Goal: Information Seeking & Learning: Understand process/instructions

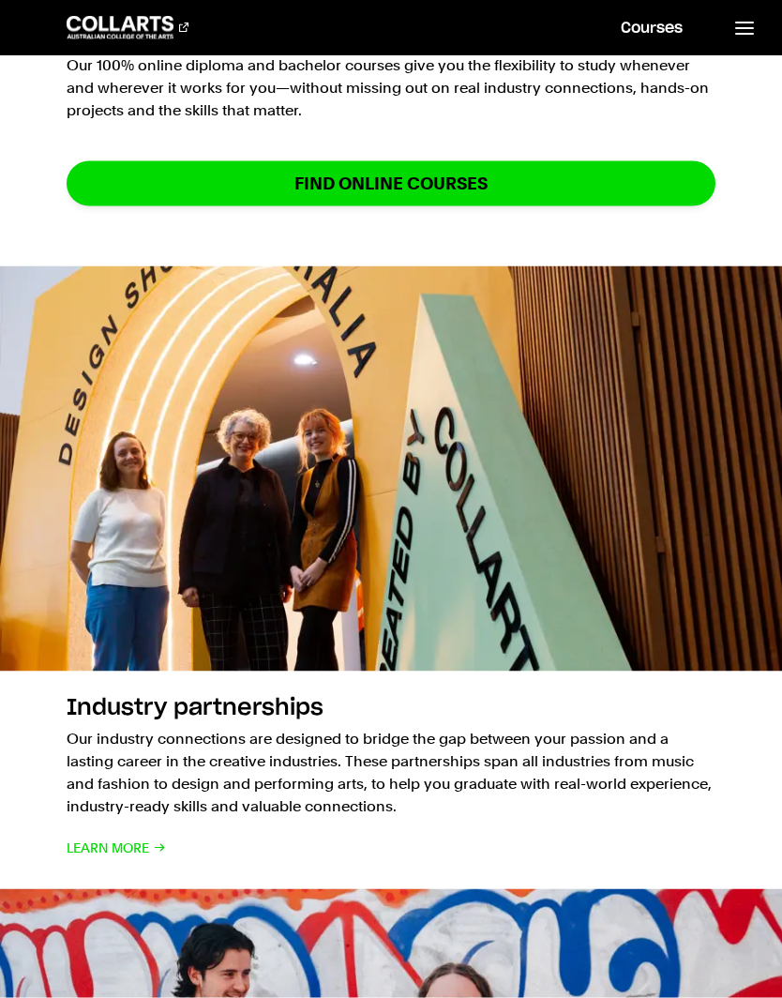
scroll to position [2064, 0]
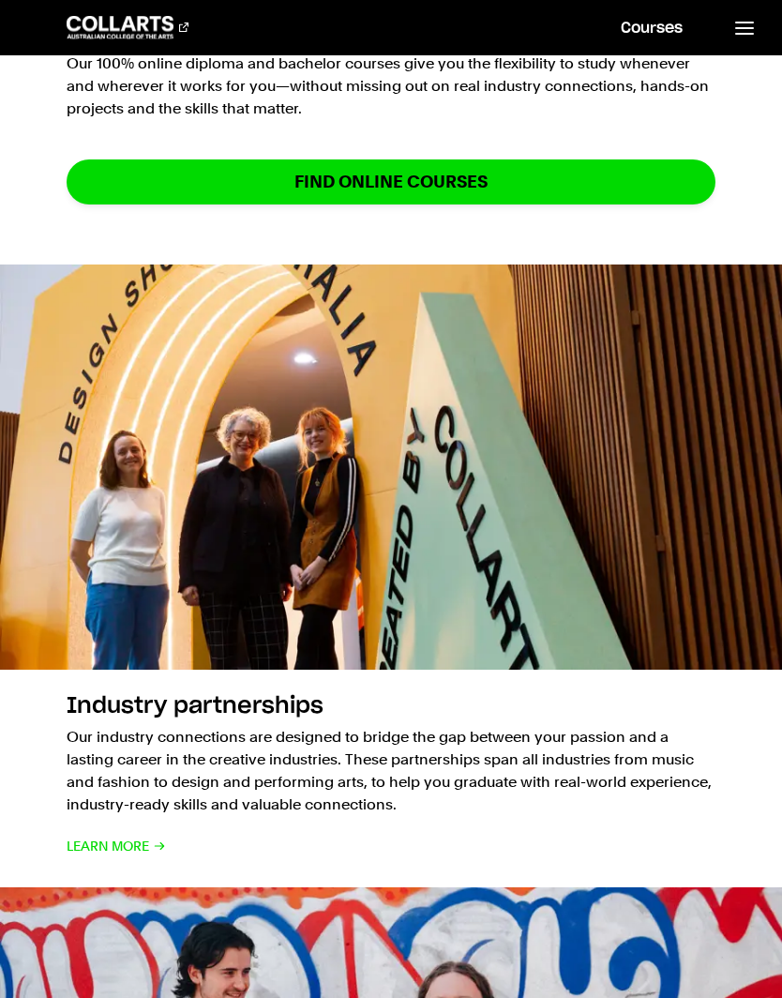
click at [683, 165] on link "Find online courses" at bounding box center [391, 181] width 649 height 44
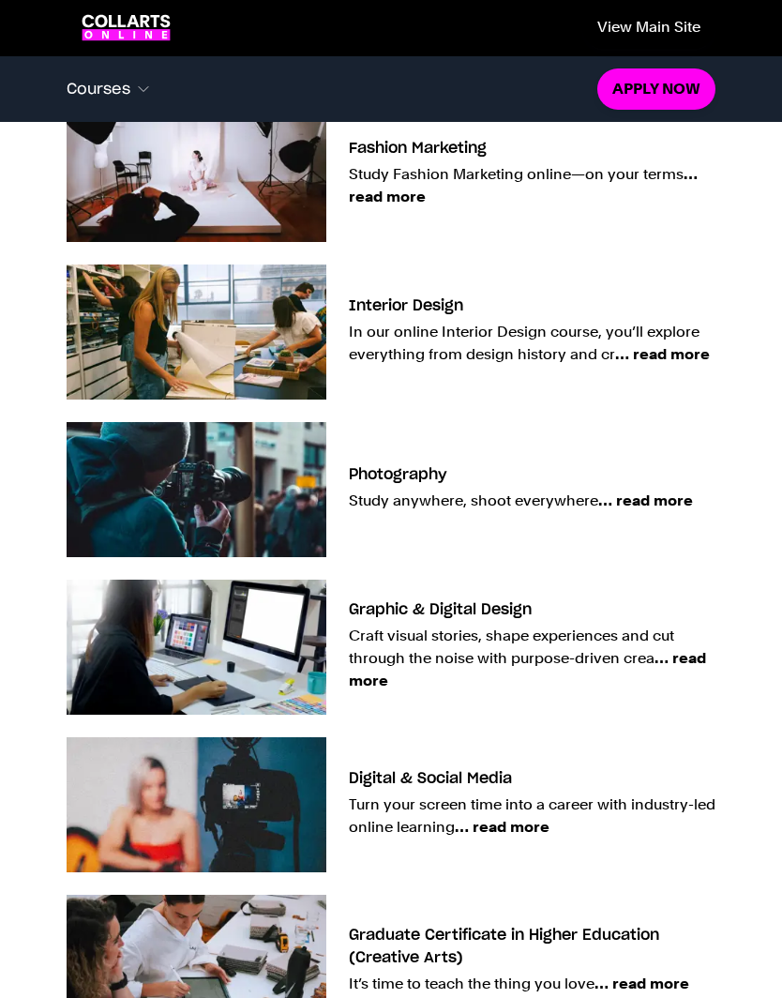
scroll to position [1247, 0]
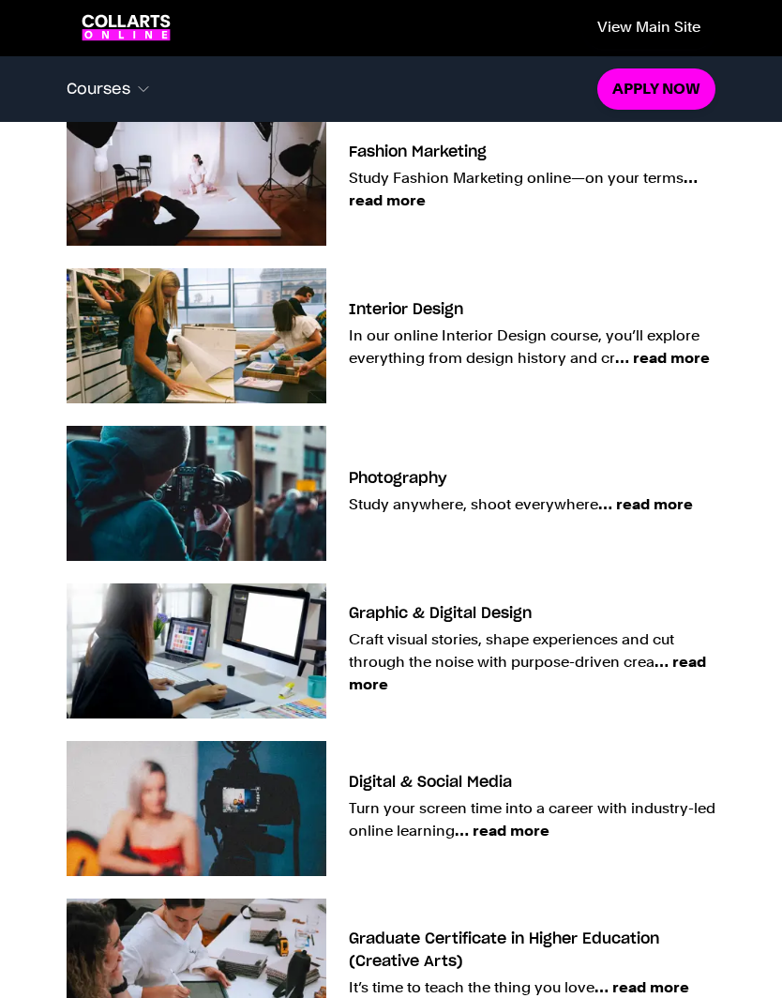
click at [683, 499] on span "… read more" at bounding box center [645, 504] width 95 height 18
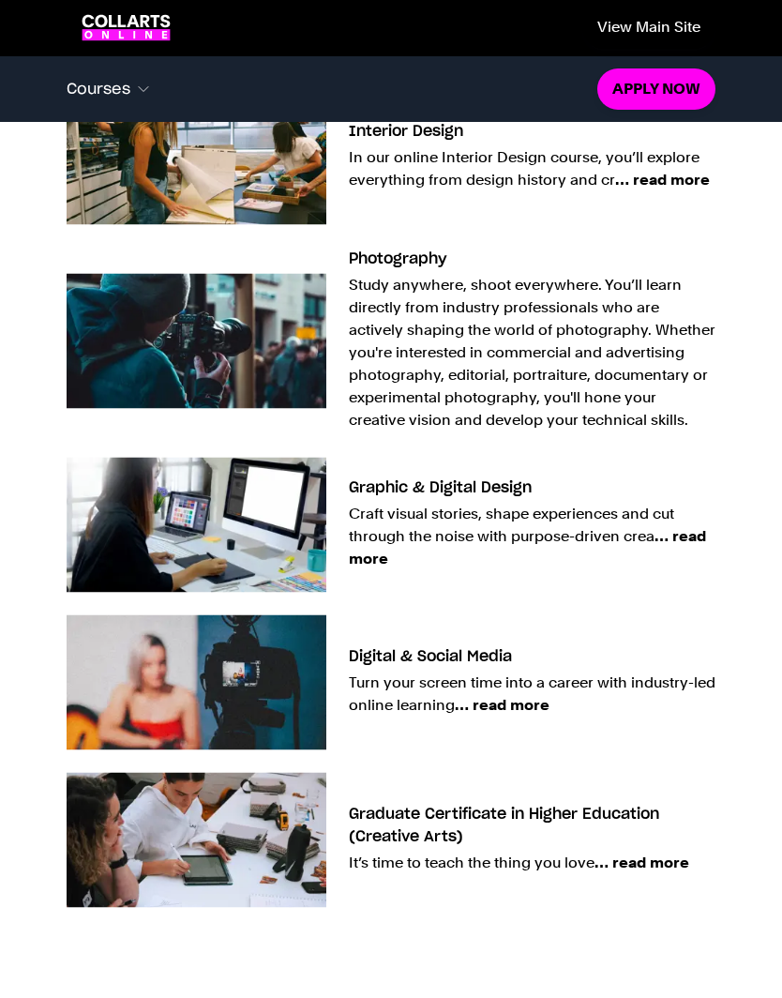
scroll to position [1426, 0]
click at [661, 347] on p "Study anywhere, shoot everywhere. You’ll learn directly from industry professio…" at bounding box center [532, 352] width 367 height 158
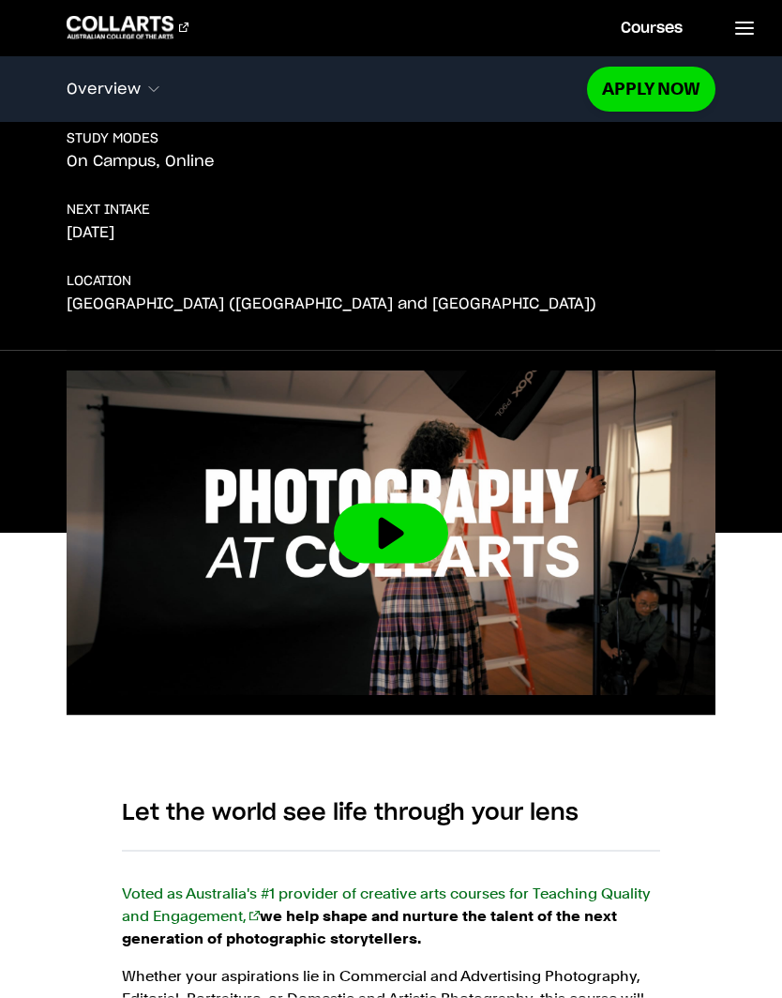
scroll to position [438, 0]
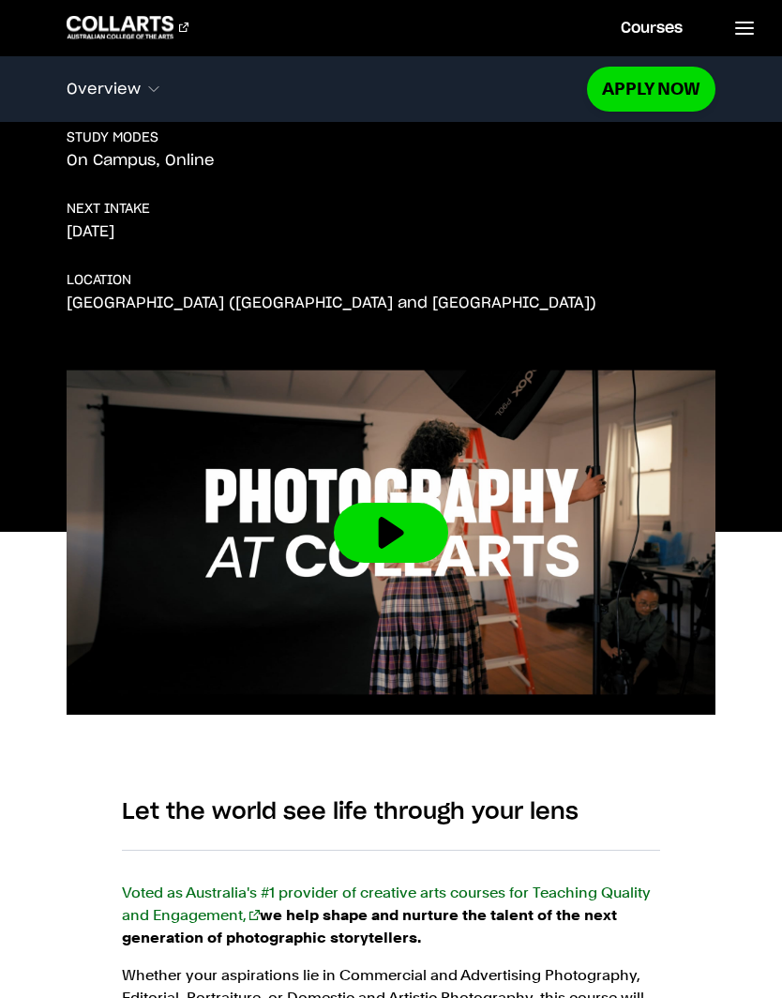
click at [417, 539] on button at bounding box center [391, 533] width 114 height 60
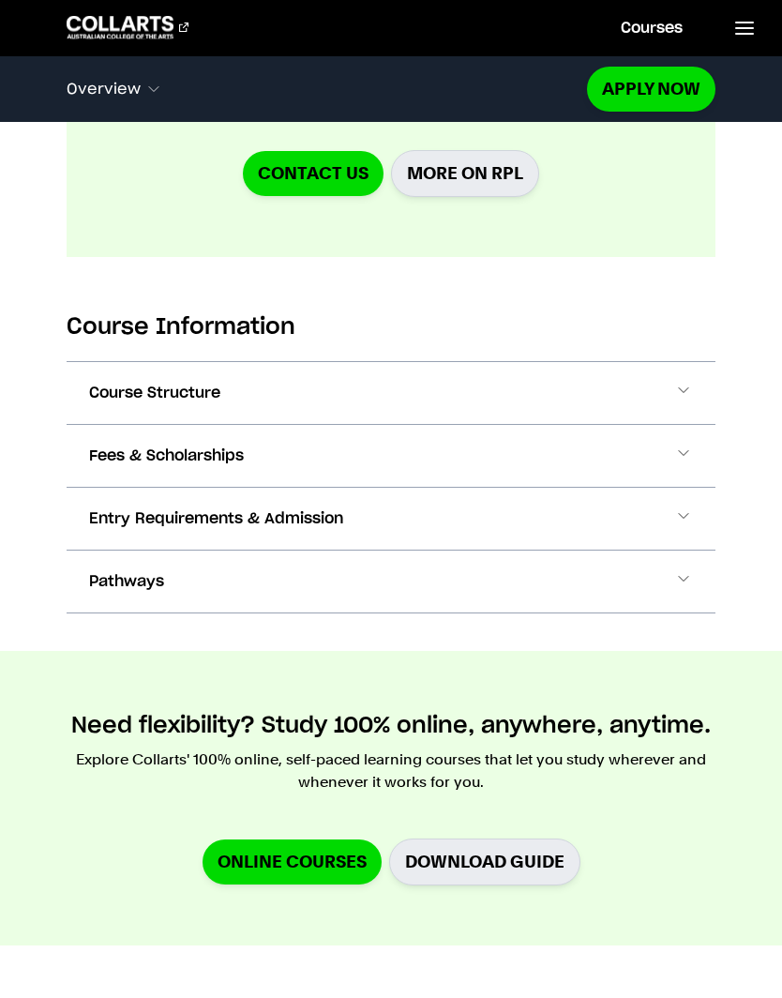
click at [629, 380] on button "Course Structure" at bounding box center [391, 393] width 649 height 62
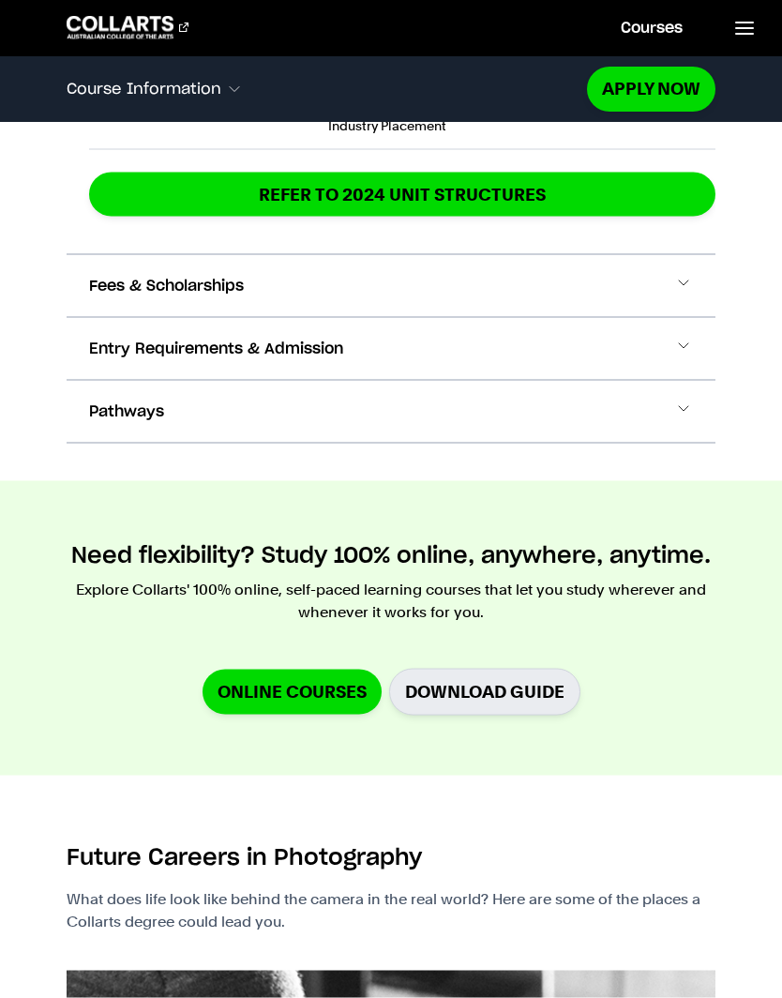
scroll to position [4339, 0]
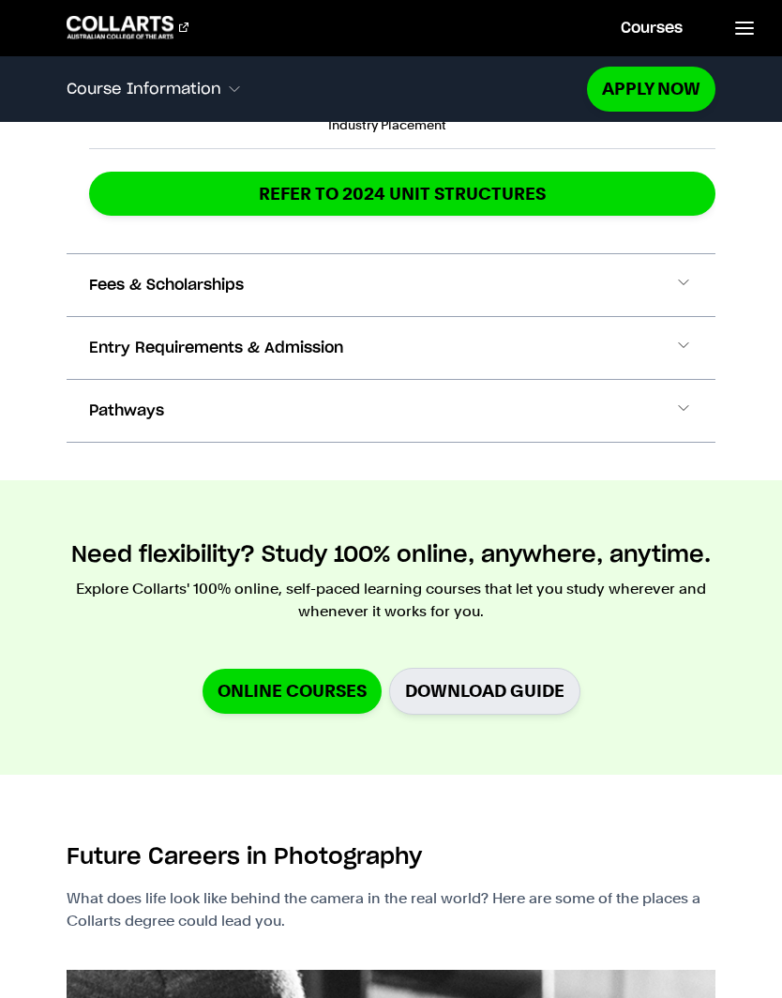
click at [674, 347] on span at bounding box center [683, 348] width 19 height 24
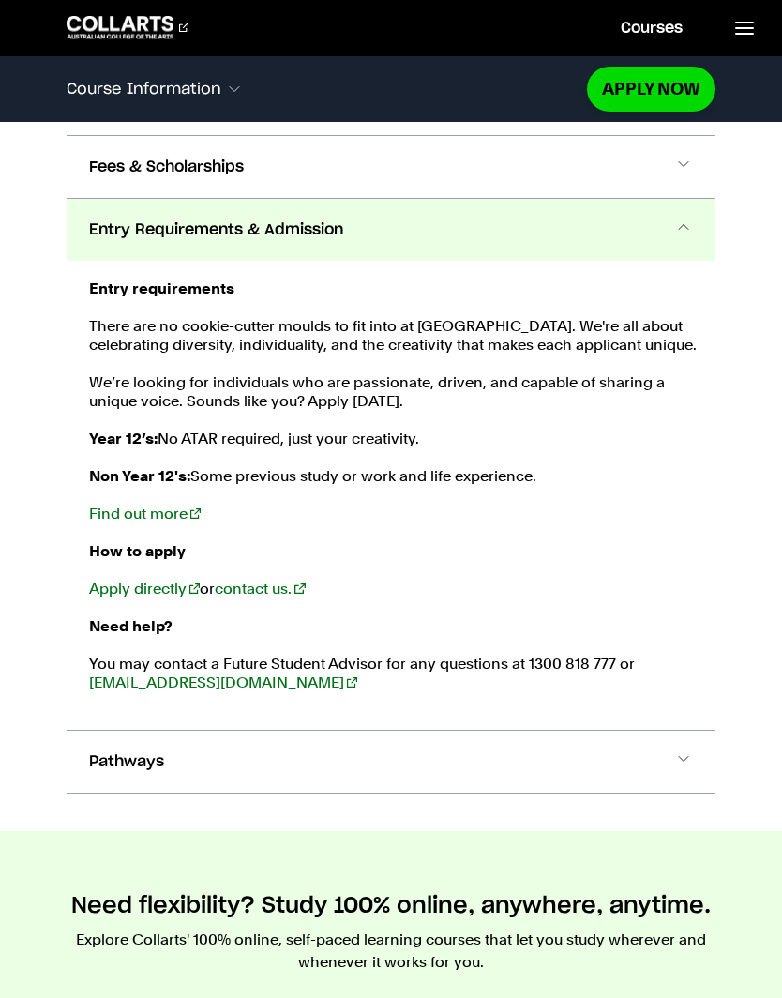
scroll to position [4485, 0]
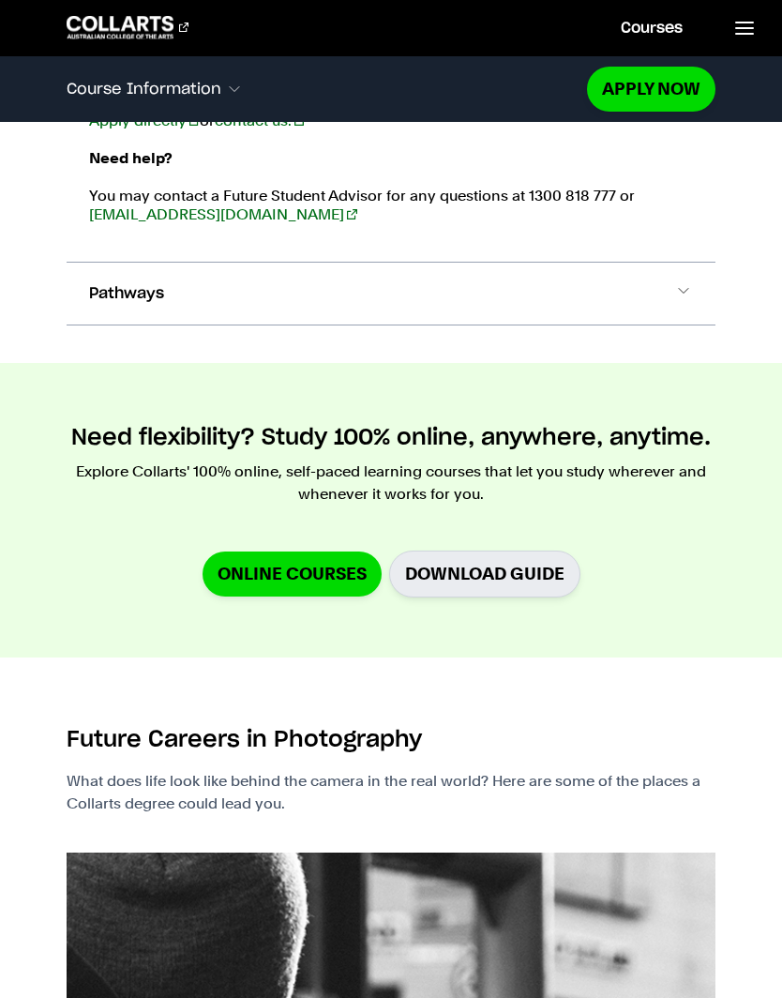
click at [666, 306] on button "Pathways" at bounding box center [391, 294] width 649 height 62
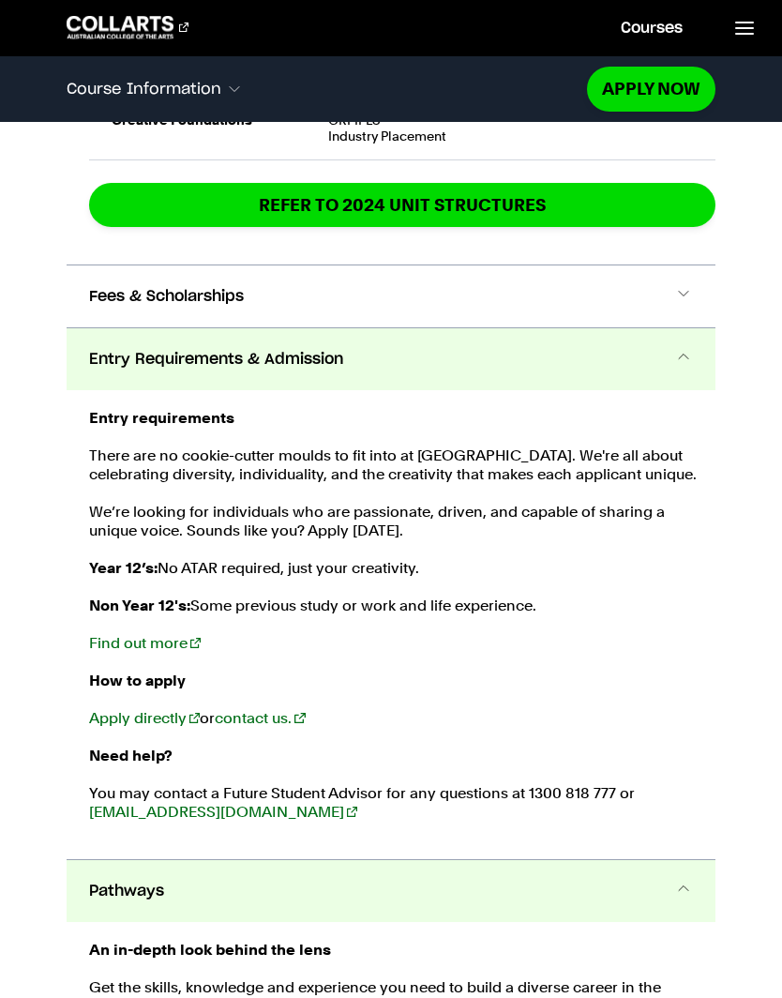
scroll to position [4327, 0]
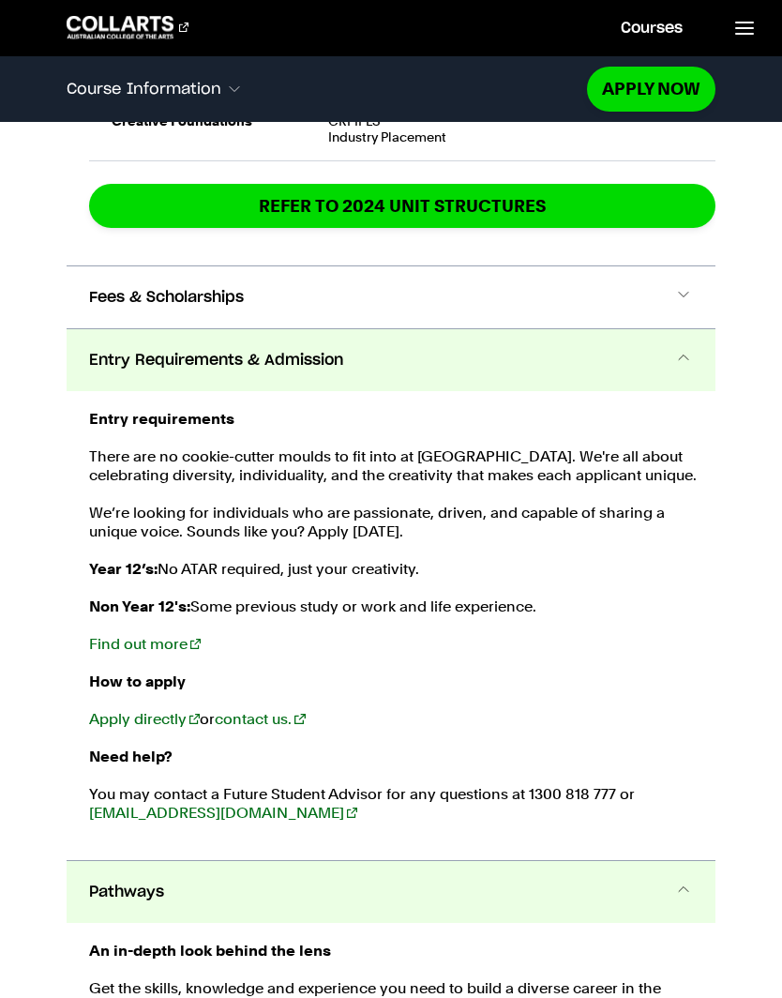
click at [118, 646] on link "Find out more" at bounding box center [145, 644] width 112 height 18
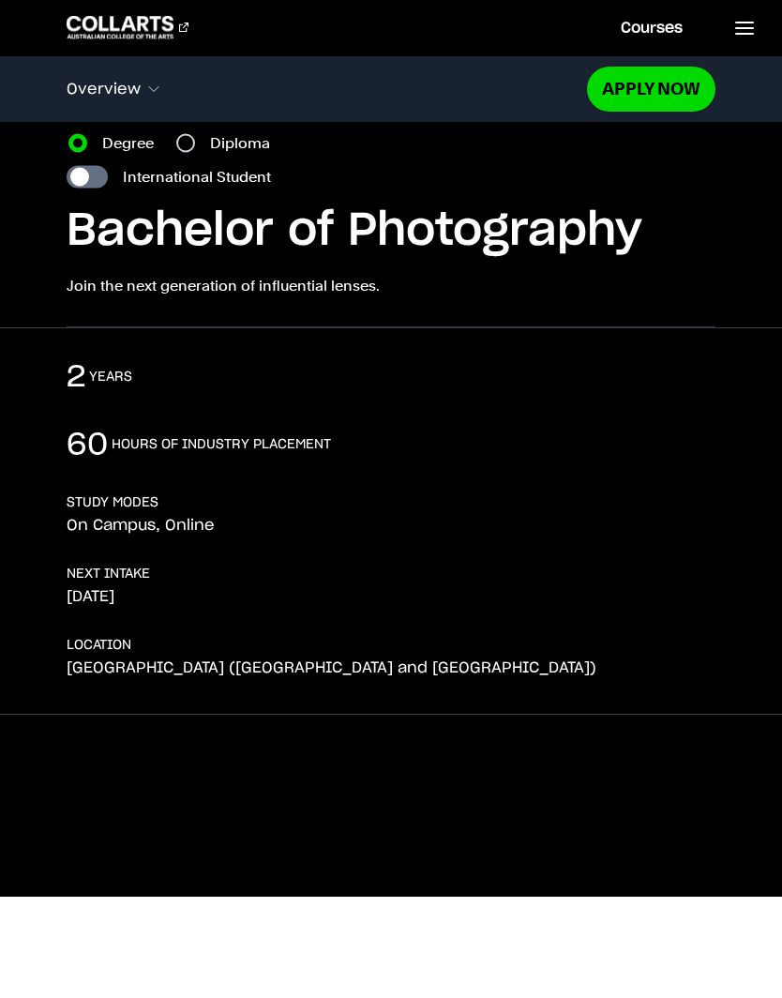
scroll to position [0, 0]
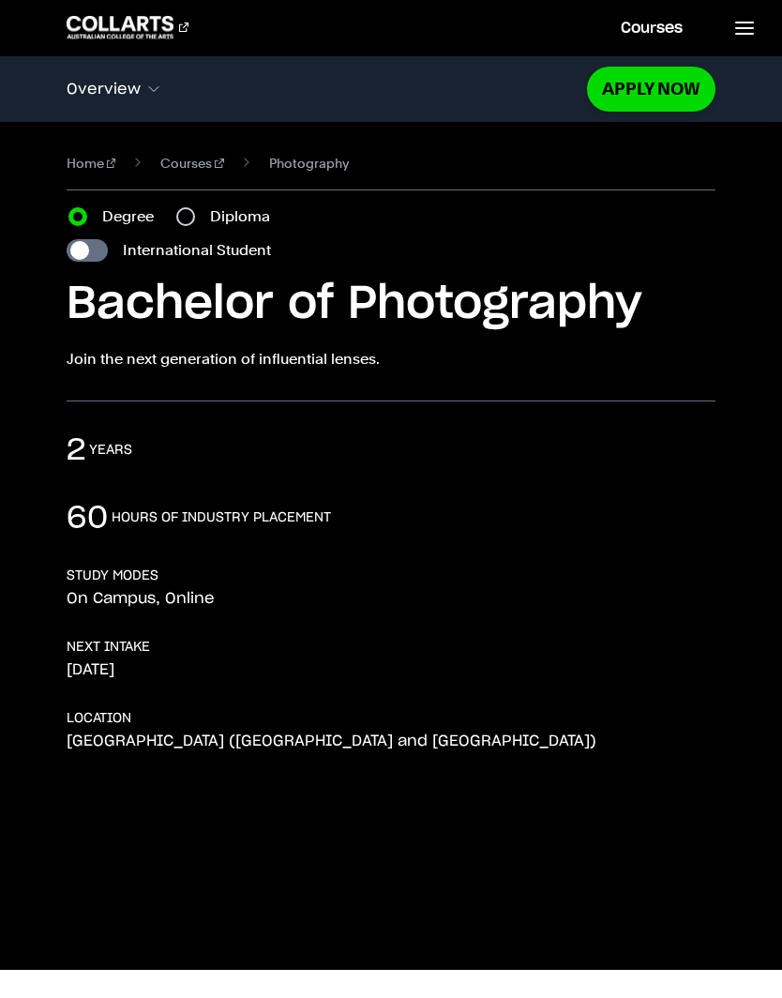
click at [747, 28] on line at bounding box center [744, 28] width 17 height 0
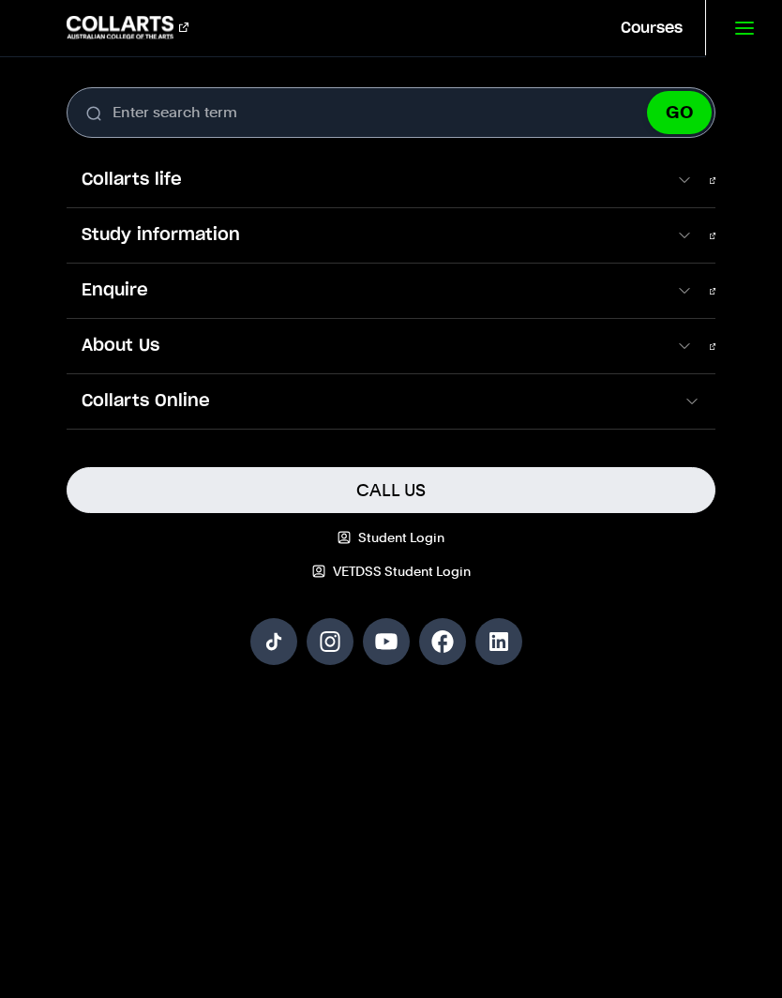
click at [693, 176] on span at bounding box center [684, 180] width 18 height 19
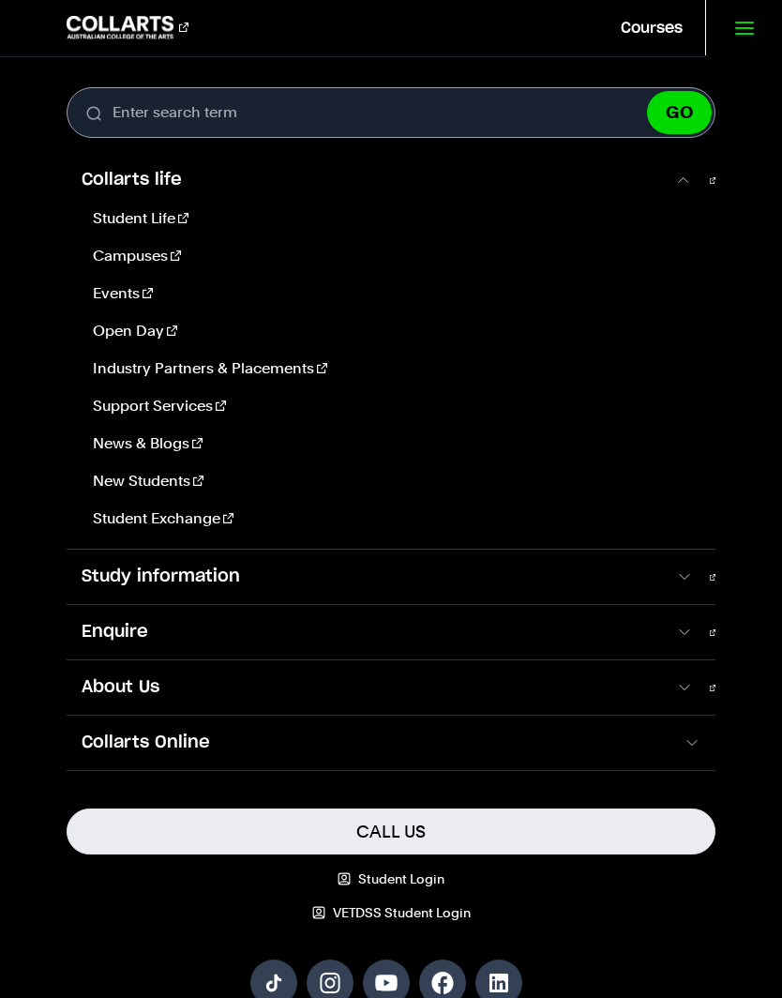
click at [693, 576] on span at bounding box center [684, 576] width 18 height 19
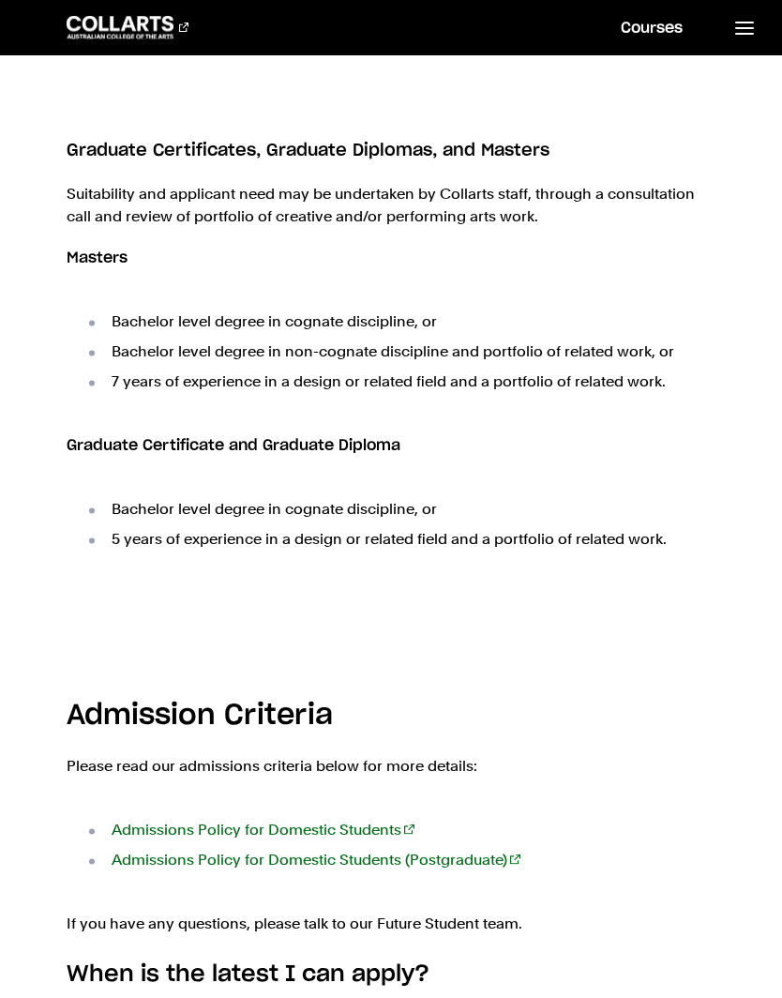
scroll to position [1884, 0]
